Goal: Task Accomplishment & Management: Manage account settings

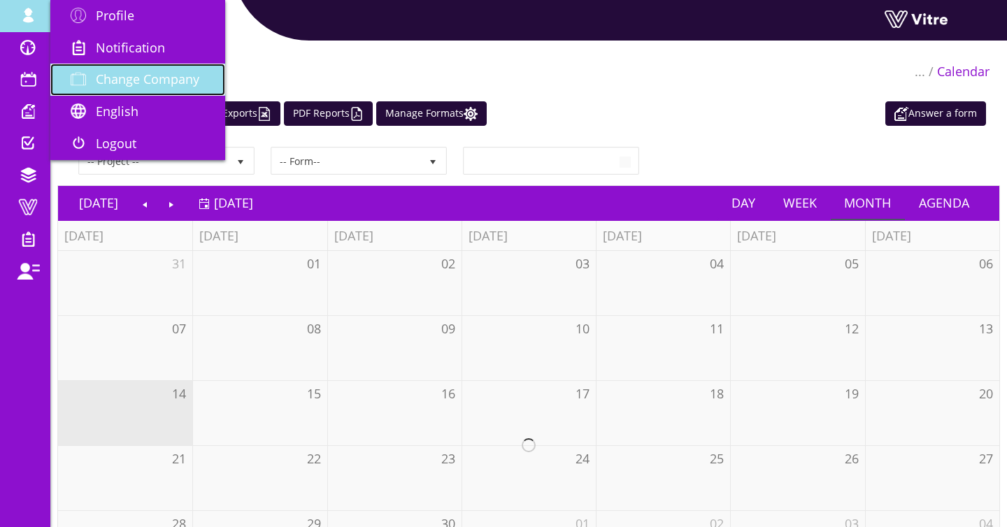
click at [138, 79] on span "Change Company" at bounding box center [148, 79] width 104 height 17
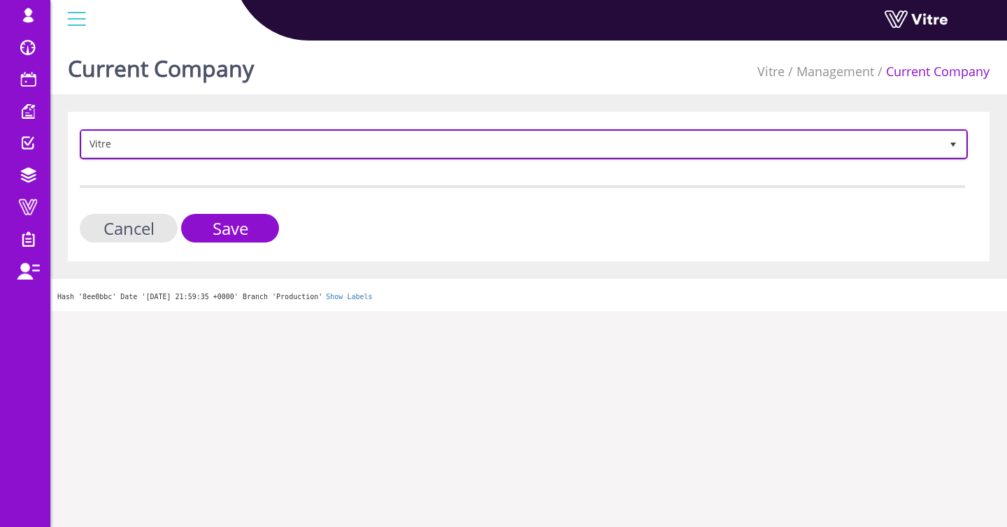
click at [311, 150] on span "Vitre" at bounding box center [511, 143] width 859 height 25
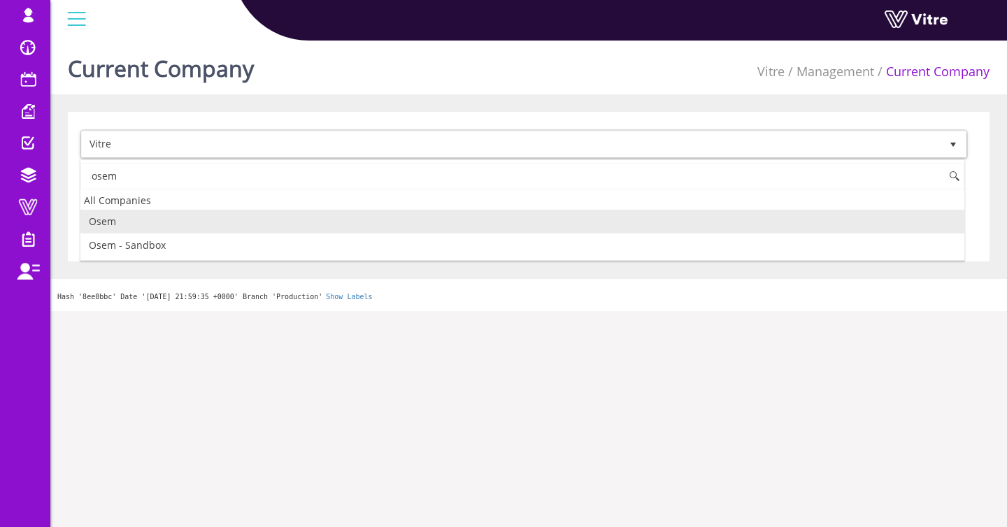
click at [157, 220] on li "Osem" at bounding box center [522, 222] width 884 height 24
type input "osem"
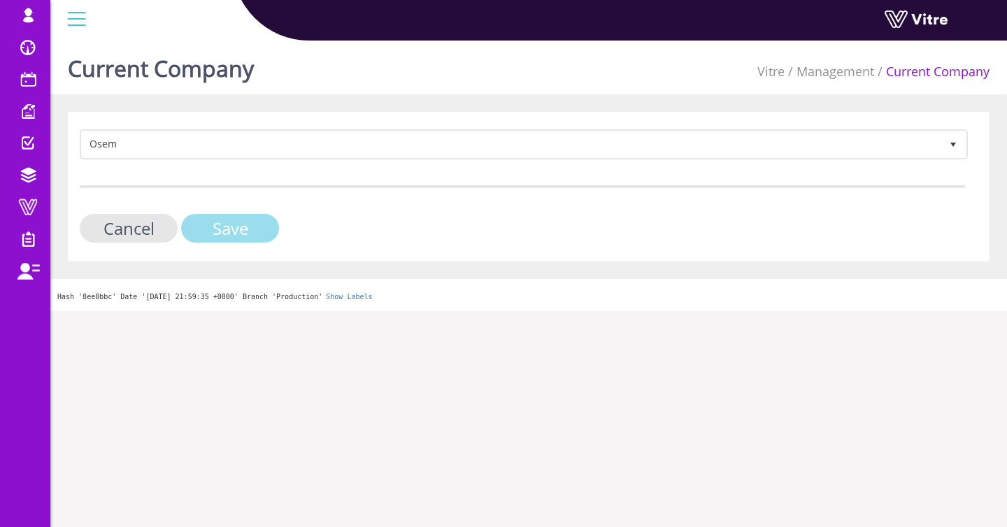
click at [229, 232] on input "Save" at bounding box center [230, 228] width 98 height 29
